Goal: Find specific page/section

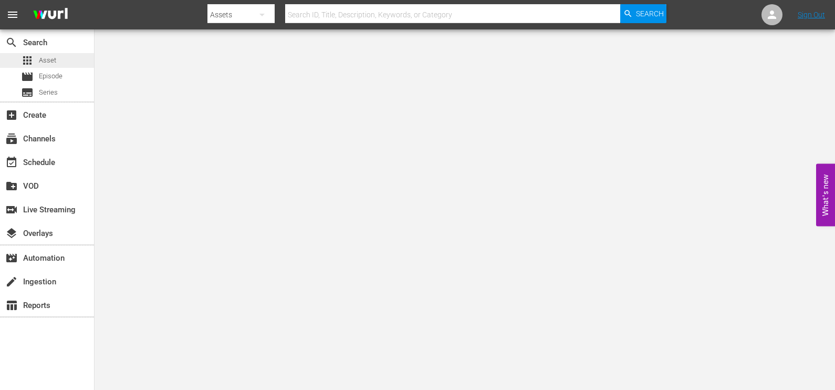
click at [47, 59] on span "Asset" at bounding box center [47, 60] width 17 height 11
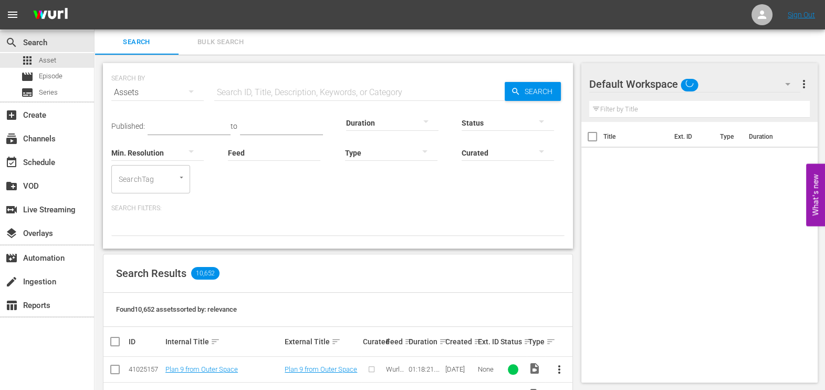
click at [241, 93] on input "text" at bounding box center [359, 92] width 290 height 25
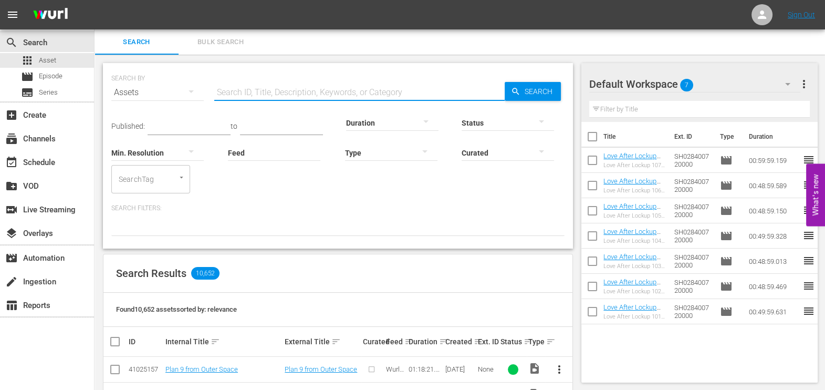
click at [262, 93] on input "text" at bounding box center [359, 92] width 290 height 25
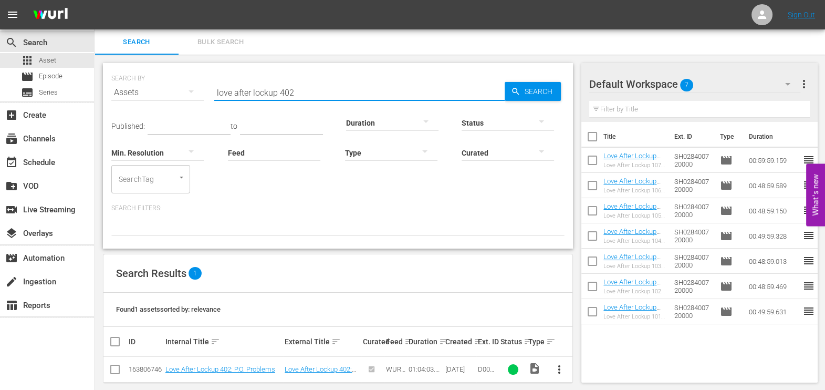
scroll to position [11, 0]
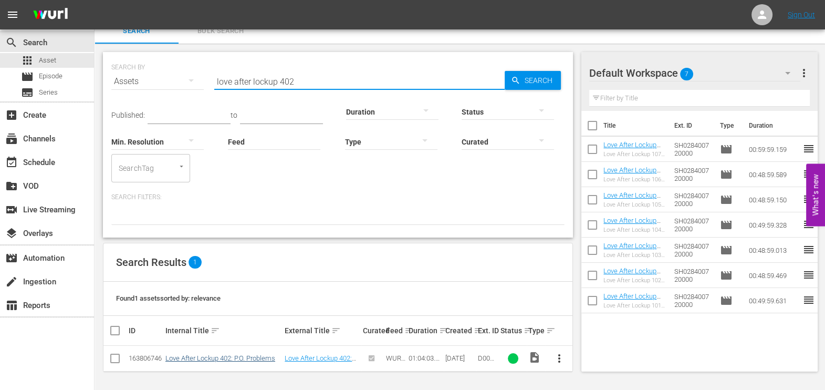
type input "love after lockup 402"
click at [196, 357] on link "Love After Lockup 402: P.O. Problems" at bounding box center [220, 358] width 110 height 8
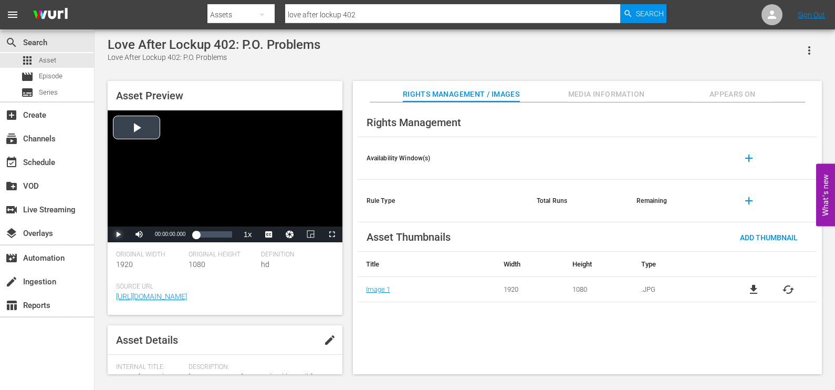
click at [118, 234] on span "Video Player" at bounding box center [118, 234] width 0 height 0
drag, startPoint x: 195, startPoint y: 235, endPoint x: 236, endPoint y: 237, distance: 41.0
click at [232, 237] on div "00:00:03.405" at bounding box center [214, 234] width 36 height 11
